Goal: Navigation & Orientation: Find specific page/section

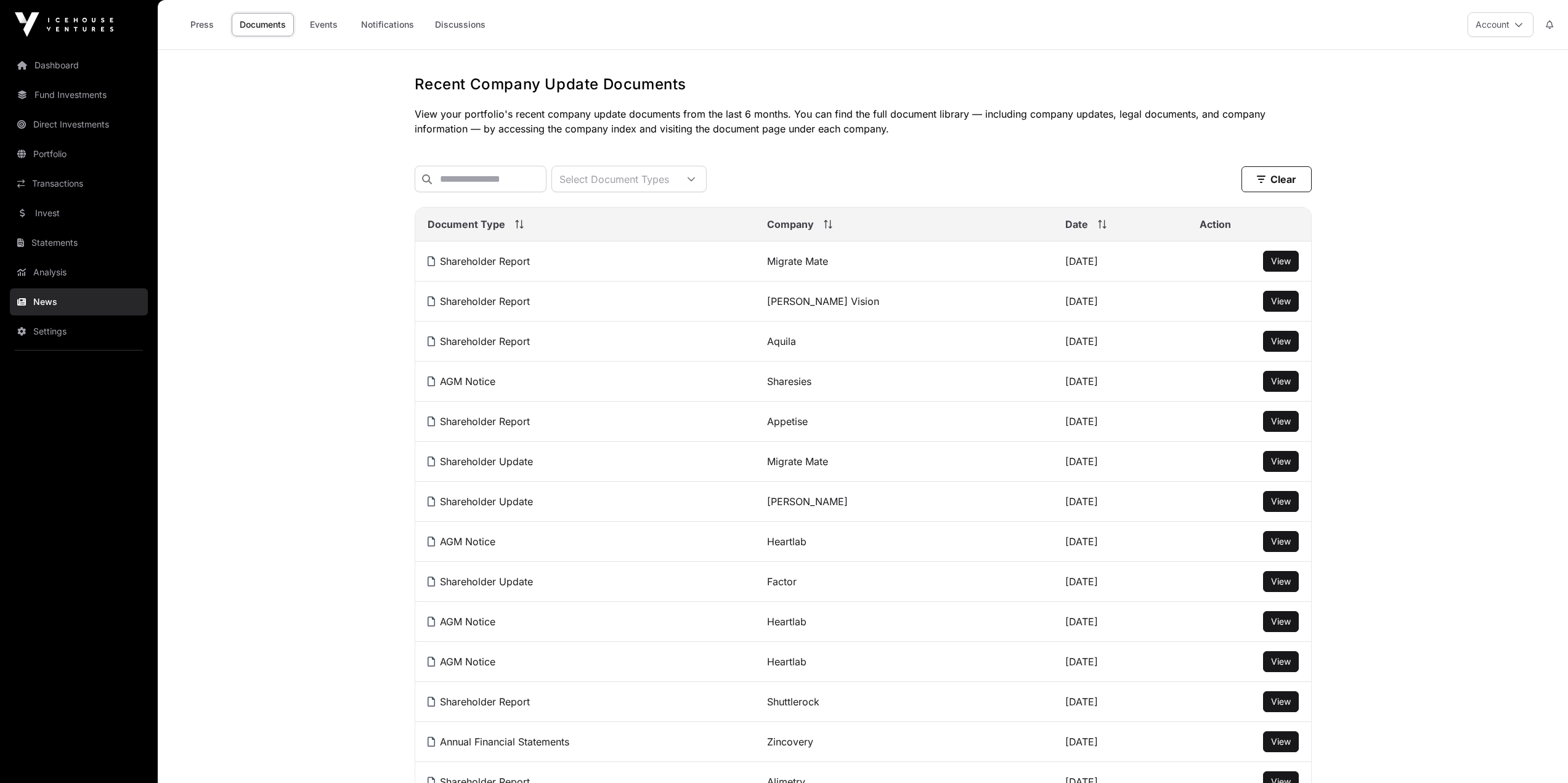
click at [48, 301] on link "News" at bounding box center [78, 302] width 138 height 28
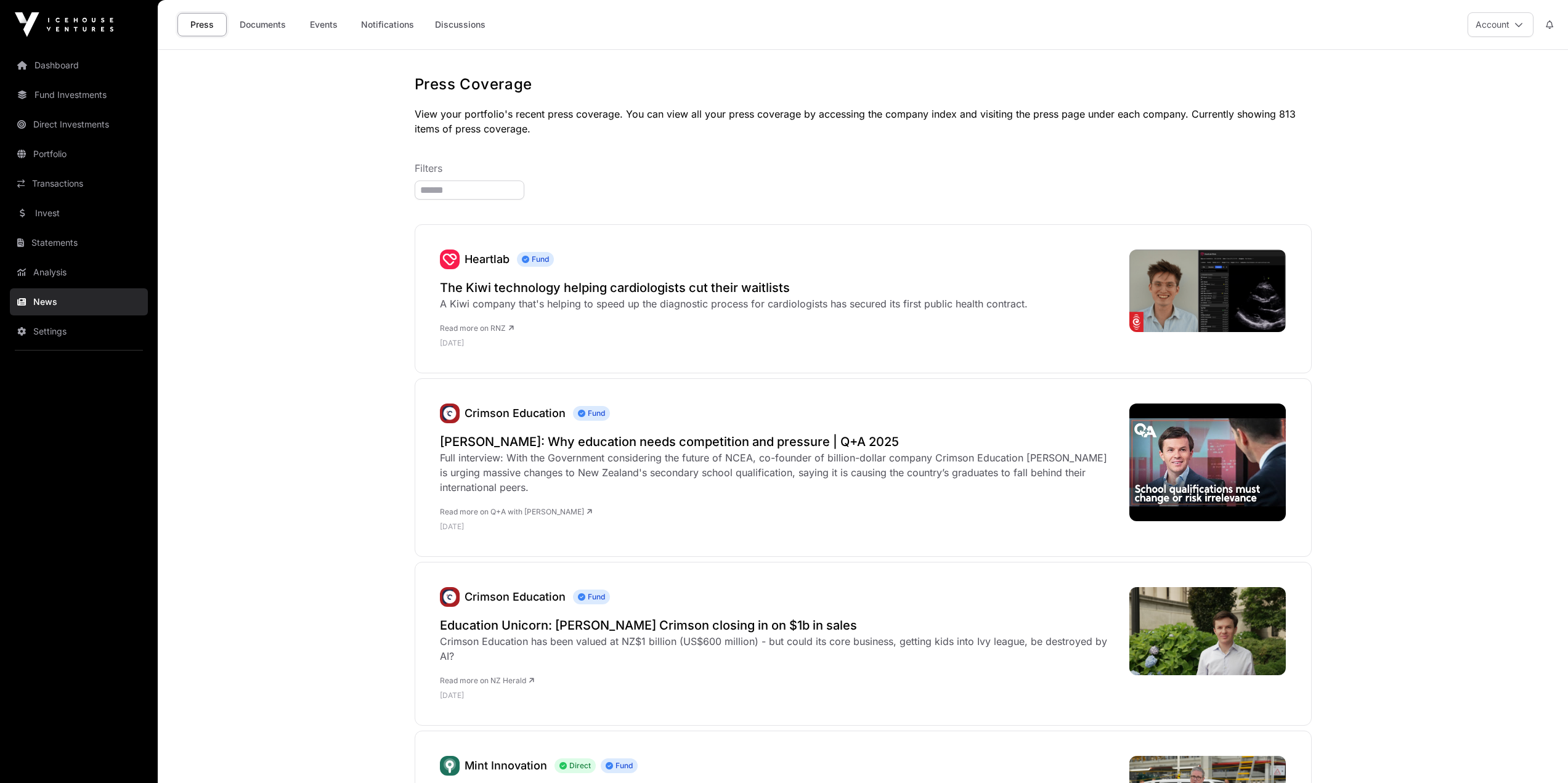
click at [48, 286] on nav "Dashboard Fund Investments Direct Investments Portfolio Transactions Invest Sta…" at bounding box center [78, 411] width 158 height 724
click at [48, 278] on link "Analysis" at bounding box center [78, 272] width 138 height 28
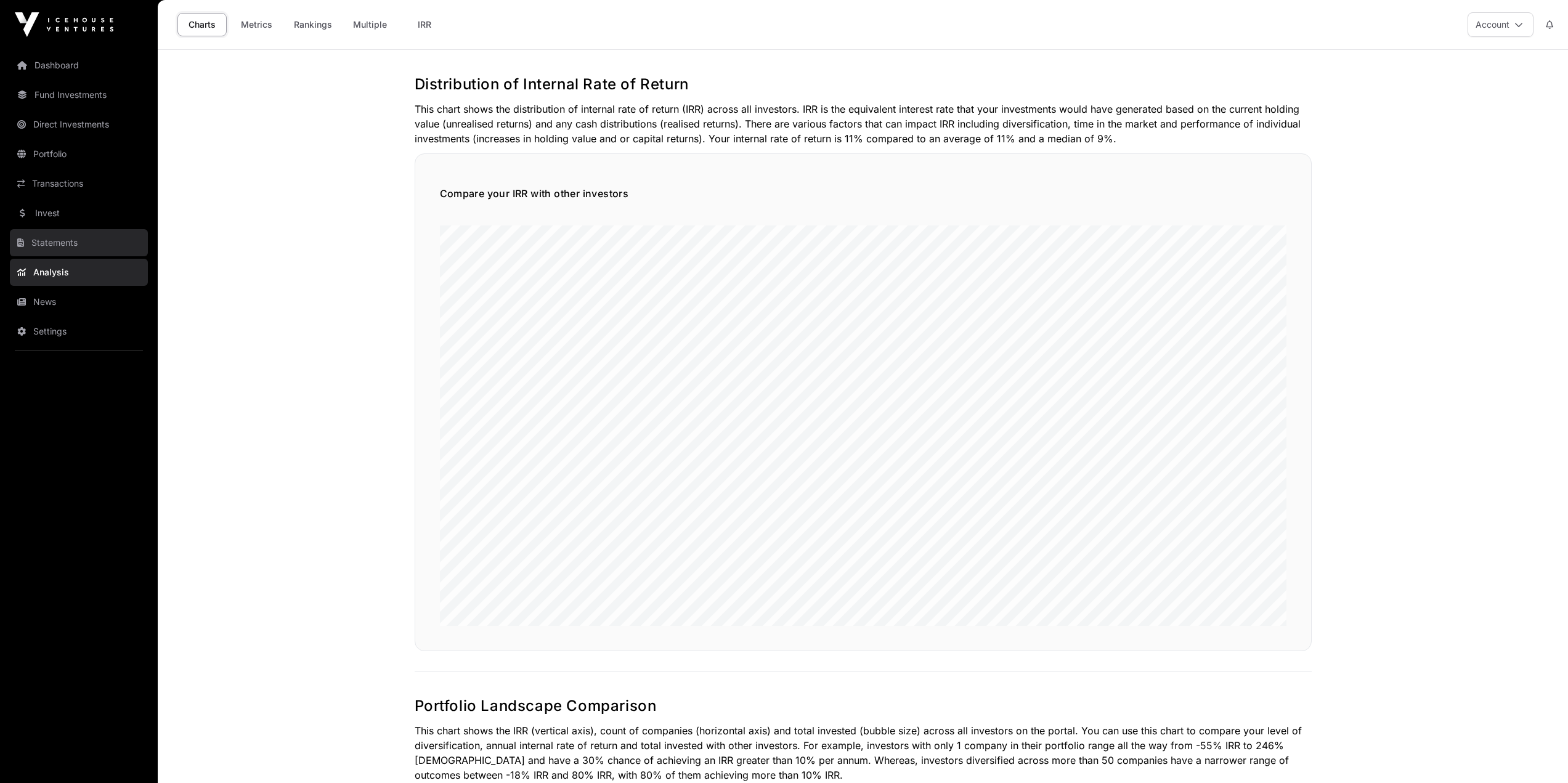
click at [48, 245] on link "Statements" at bounding box center [78, 243] width 138 height 28
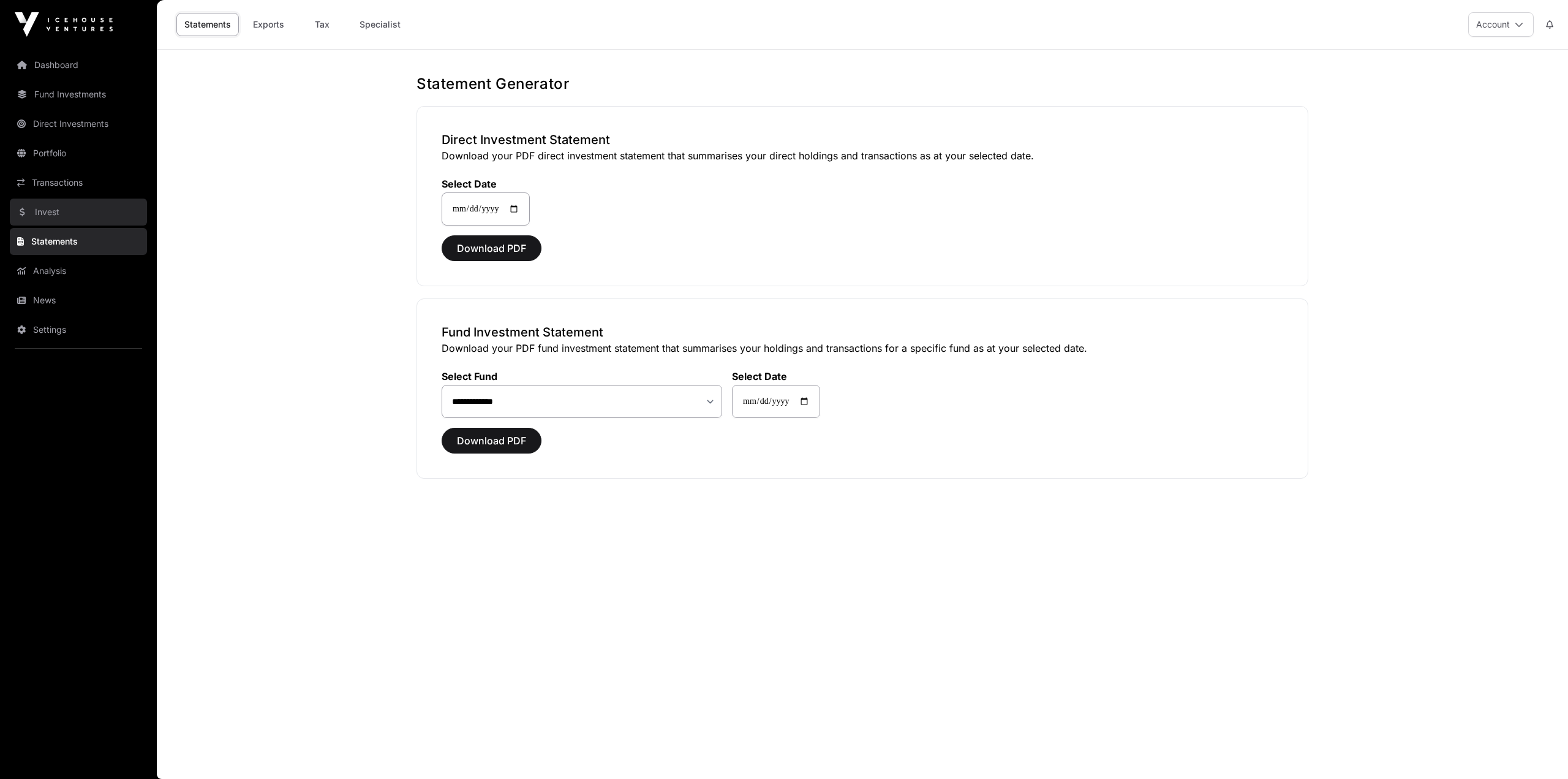
click at [53, 202] on link "Invest" at bounding box center [78, 212] width 137 height 27
